Goal: Task Accomplishment & Management: Manage account settings

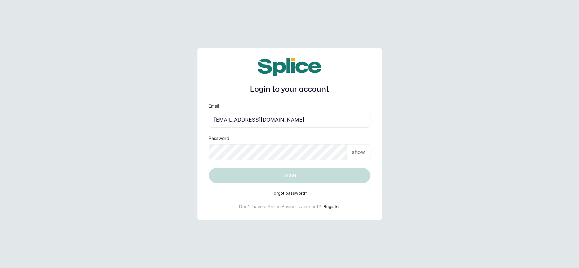
type input "temitopedeborah1234@gmail.com"
click at [356, 154] on p "show" at bounding box center [358, 152] width 13 height 8
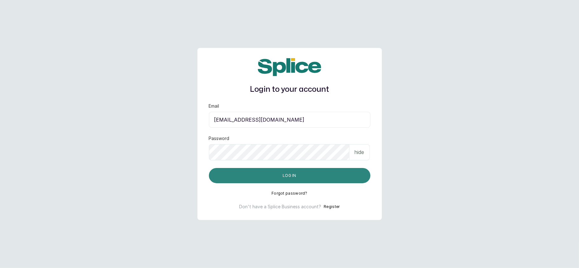
click at [234, 174] on button "Log in" at bounding box center [289, 175] width 161 height 15
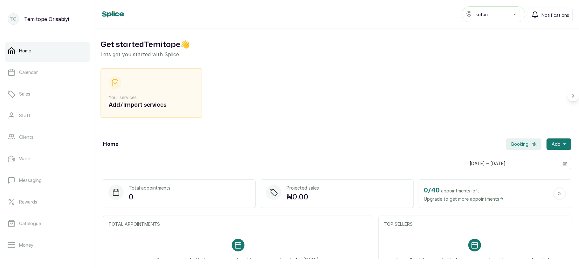
click at [496, 13] on div "Ikotun" at bounding box center [493, 14] width 55 height 8
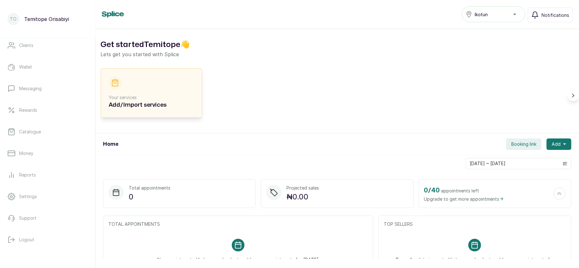
click at [147, 97] on p "Your services" at bounding box center [151, 97] width 85 height 6
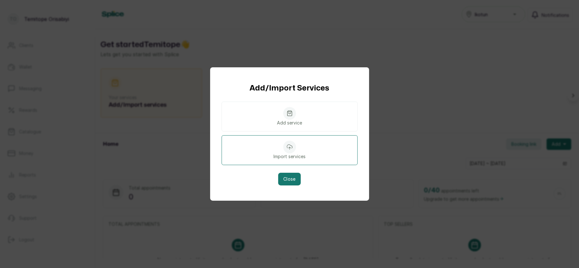
click at [291, 146] on icon at bounding box center [289, 147] width 5 height 5
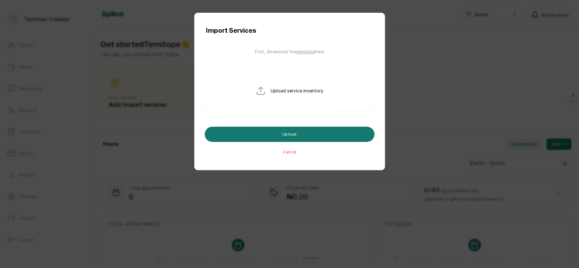
click at [296, 90] on p "Upload service inventory" at bounding box center [297, 91] width 53 height 6
click at [265, 90] on input "file" at bounding box center [276, 101] width 41 height 31
type input "C:\fakepath\services - service_import_template (7).csv"
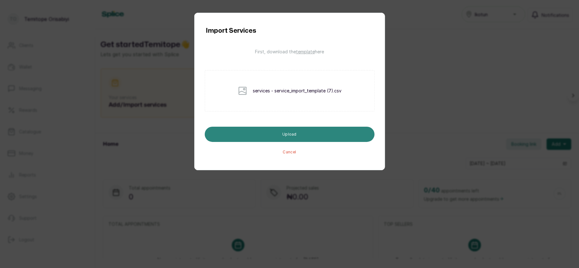
click at [277, 136] on button "Upload" at bounding box center [290, 134] width 170 height 15
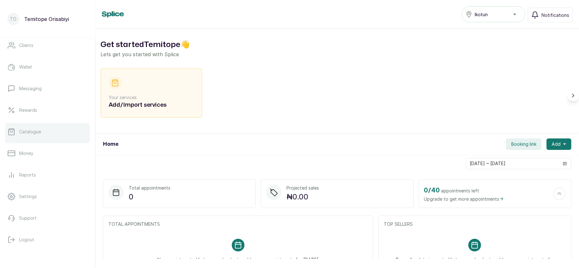
click at [43, 135] on link "Catalogue" at bounding box center [47, 132] width 85 height 18
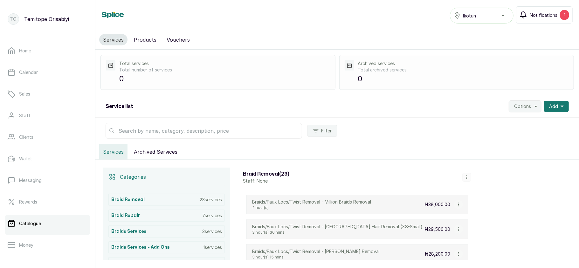
click at [542, 16] on span "Notifications" at bounding box center [543, 15] width 28 height 7
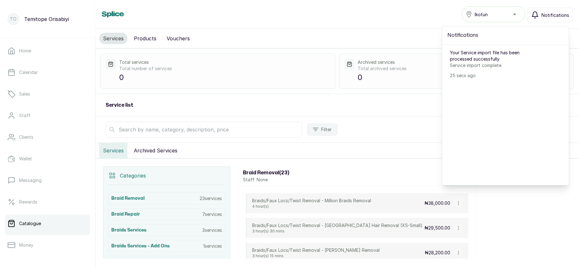
click at [542, 16] on span "Notifications" at bounding box center [555, 15] width 28 height 7
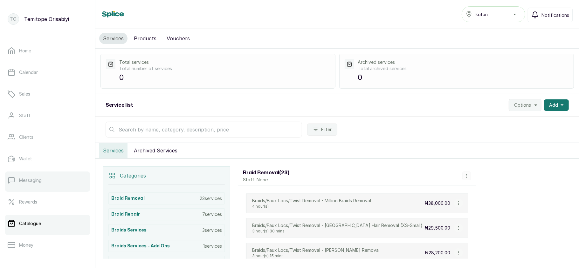
scroll to position [92, 0]
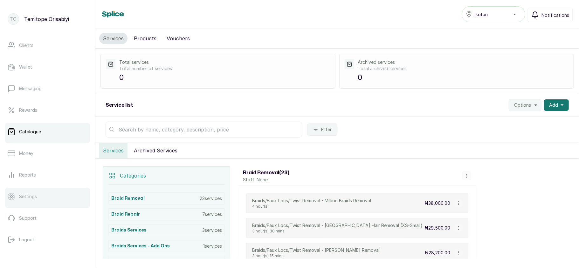
click at [27, 196] on p "Settings" at bounding box center [28, 197] width 18 height 6
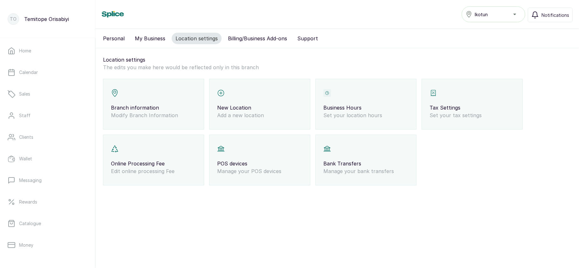
click at [488, 13] on div "Ikotun" at bounding box center [493, 14] width 55 height 8
click at [504, 12] on div "Ikotun" at bounding box center [493, 14] width 55 height 8
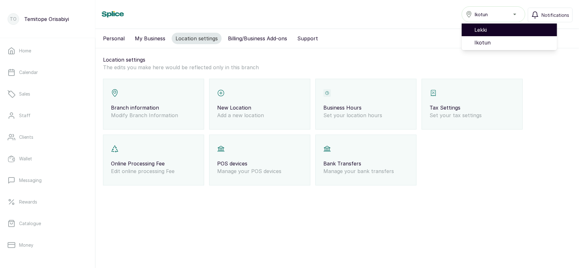
click at [496, 29] on span "Lekki" at bounding box center [513, 30] width 78 height 8
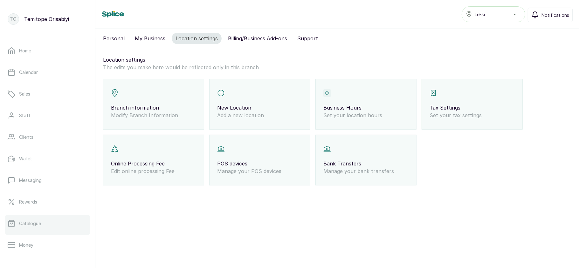
click at [40, 223] on p "Catalogue" at bounding box center [30, 224] width 22 height 6
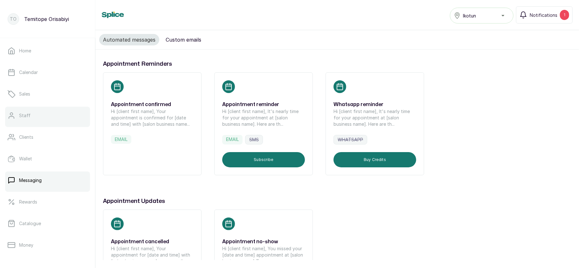
click at [40, 121] on link "Staff" at bounding box center [47, 116] width 85 height 18
click at [547, 21] on button "Notifications 1" at bounding box center [544, 14] width 57 height 17
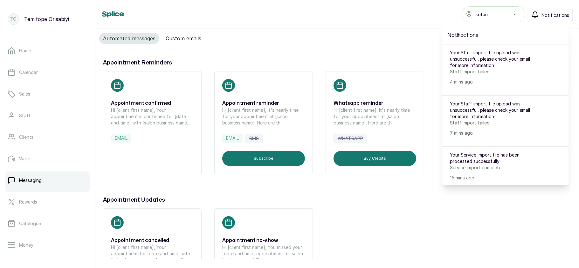
click at [555, 13] on span "Notifications" at bounding box center [555, 15] width 28 height 7
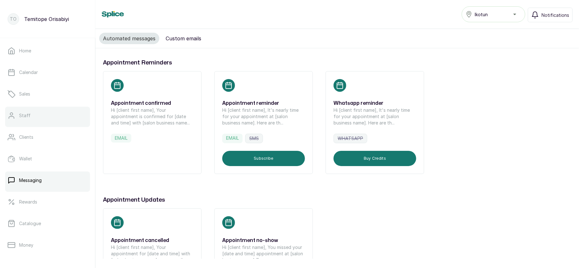
click at [50, 112] on link "Staff" at bounding box center [47, 116] width 85 height 18
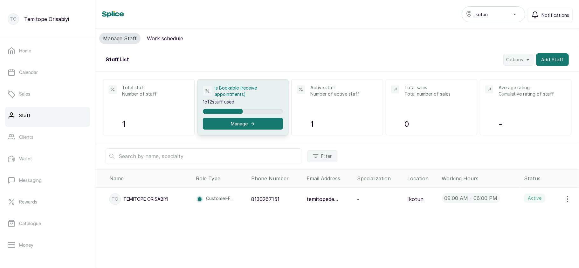
click at [564, 199] on icon "button" at bounding box center [568, 199] width 8 height 8
click at [520, 218] on span "Edit" at bounding box center [524, 217] width 9 height 8
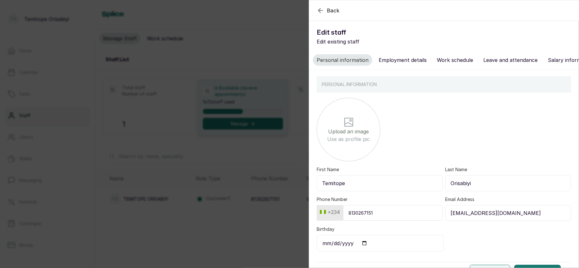
click at [401, 63] on button "Employment details" at bounding box center [403, 59] width 56 height 11
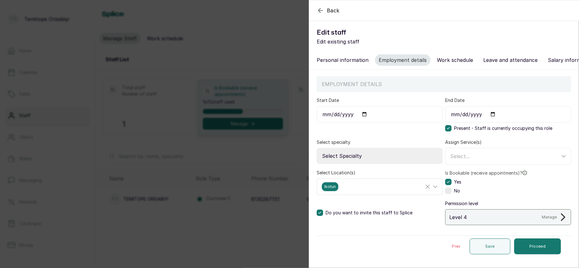
click at [360, 191] on div "Ikotun" at bounding box center [373, 186] width 102 height 9
click at [331, 221] on span "Select All" at bounding box center [338, 217] width 23 height 8
click at [326, 219] on input "Select All" at bounding box center [324, 217] width 4 height 4
checkbox input "true"
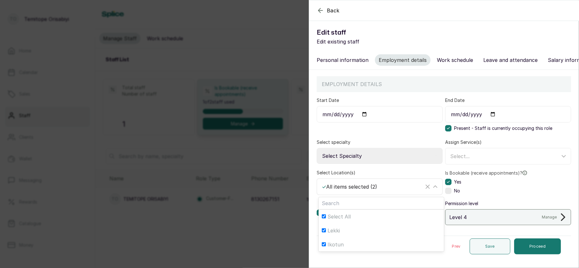
click at [395, 191] on div "✓ All items selected ( 2 )" at bounding box center [373, 187] width 102 height 8
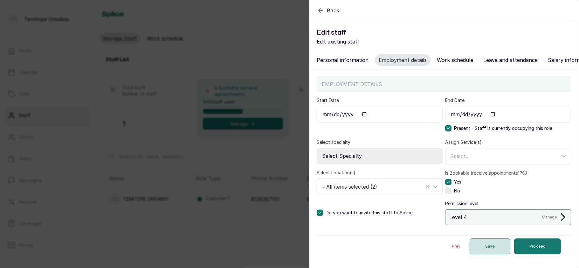
click at [483, 250] on button "Save" at bounding box center [489, 247] width 41 height 16
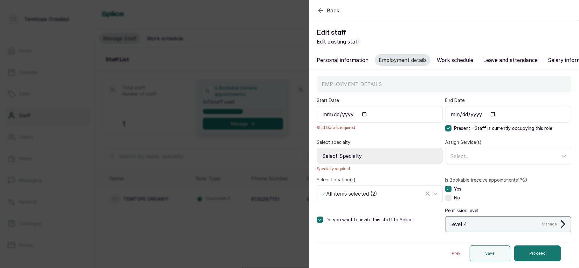
click at [367, 123] on input "Start Date" at bounding box center [380, 114] width 126 height 17
type input "2025-10-03"
click at [482, 246] on button "Save" at bounding box center [489, 254] width 41 height 16
click at [484, 250] on button "Save" at bounding box center [489, 254] width 41 height 16
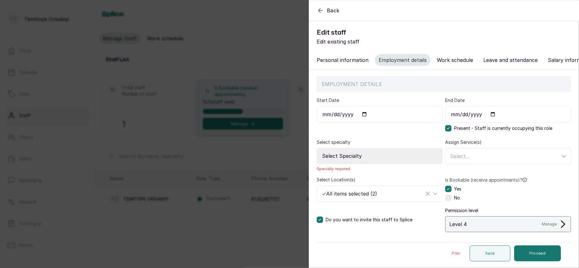
click at [384, 149] on select "Select Specialty Accountant Admin Level 1 Admin Level 2 Aesthetic Nurse Aesthet…" at bounding box center [380, 156] width 126 height 16
select select "ceo"
click at [317, 152] on select "Select Specialty Accountant Admin Level 1 Admin Level 2 Aesthetic Nurse Aesthet…" at bounding box center [380, 156] width 126 height 16
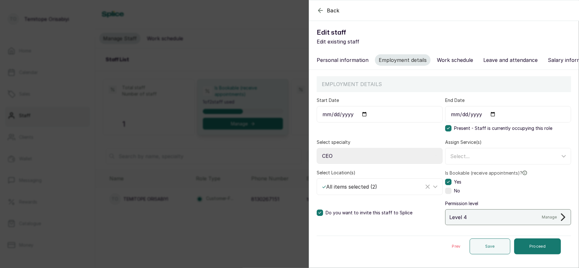
scroll to position [3, 0]
click at [480, 247] on button "Save" at bounding box center [489, 247] width 41 height 16
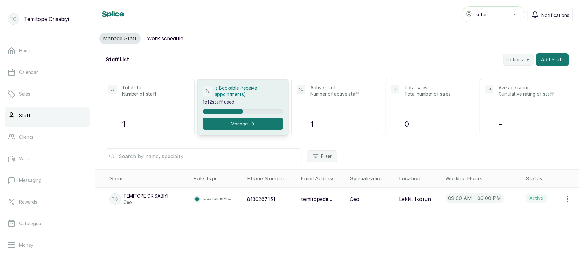
click at [495, 16] on div "Staff Ikotun Notifications Manage Staff Work schedule Staff List Options Add St…" at bounding box center [336, 134] width 483 height 268
click at [495, 16] on div "Ikotun" at bounding box center [493, 14] width 55 height 8
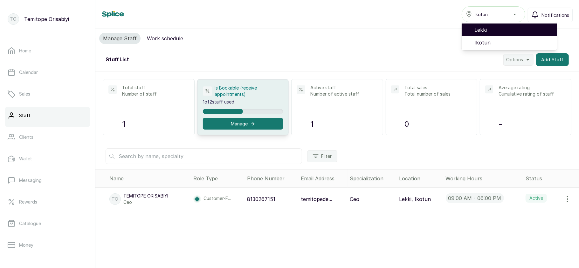
click at [487, 28] on span "Lekki" at bounding box center [513, 30] width 78 height 8
